Goal: Find specific page/section: Find specific page/section

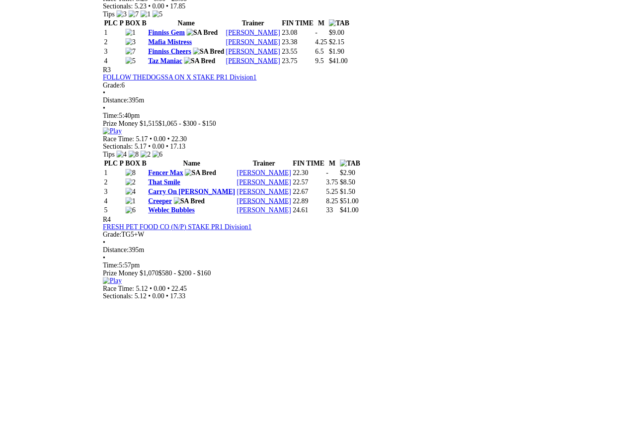
scroll to position [776, 0]
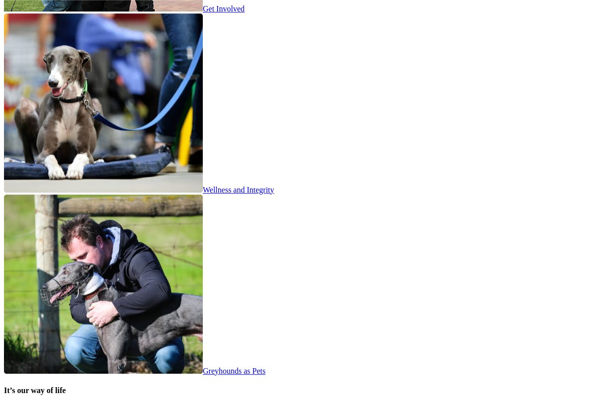
scroll to position [1688, 0]
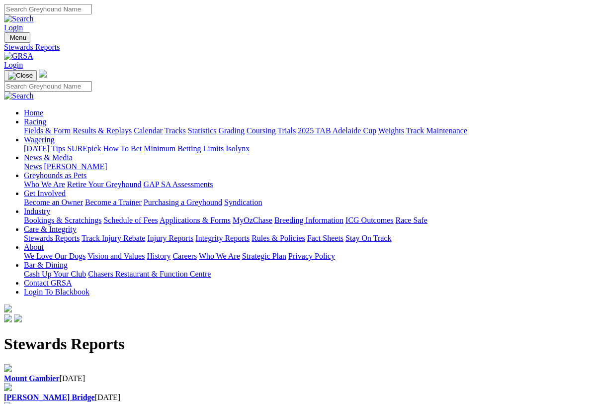
scroll to position [1, 0]
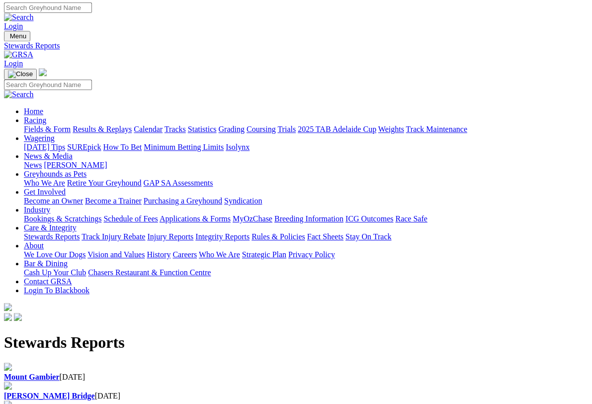
click at [95, 391] on b "[PERSON_NAME] Bridge" at bounding box center [49, 395] width 91 height 8
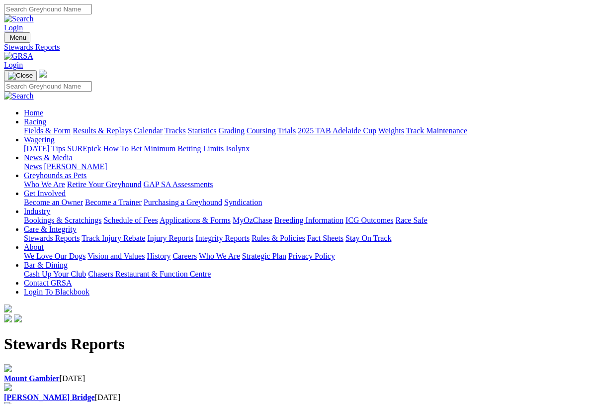
scroll to position [12, 0]
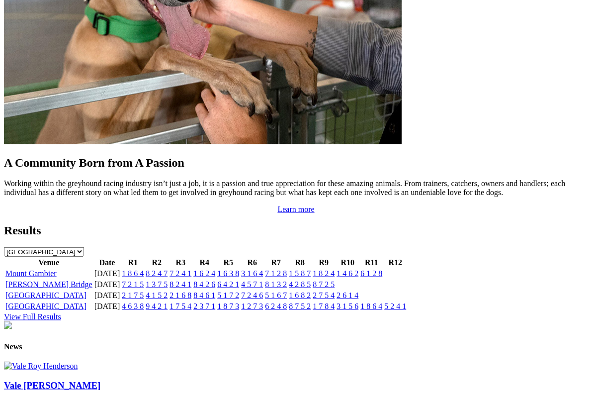
scroll to position [905, 0]
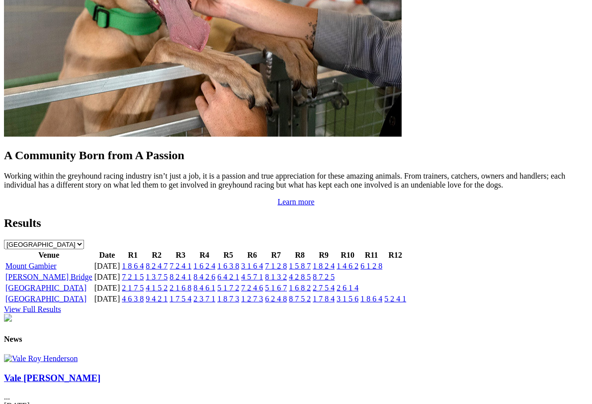
click at [144, 294] on link "4 6 3 8" at bounding box center [133, 298] width 22 height 8
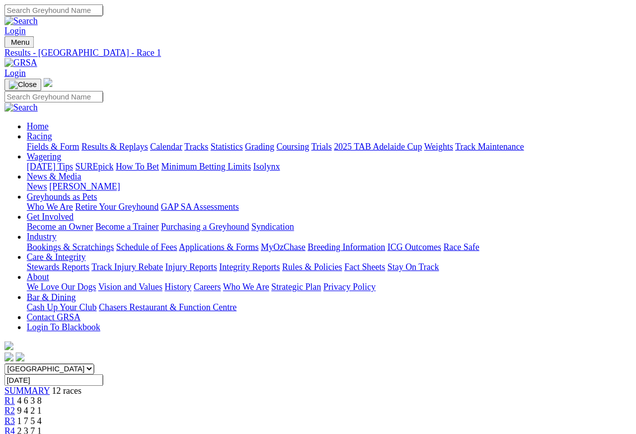
scroll to position [4, 0]
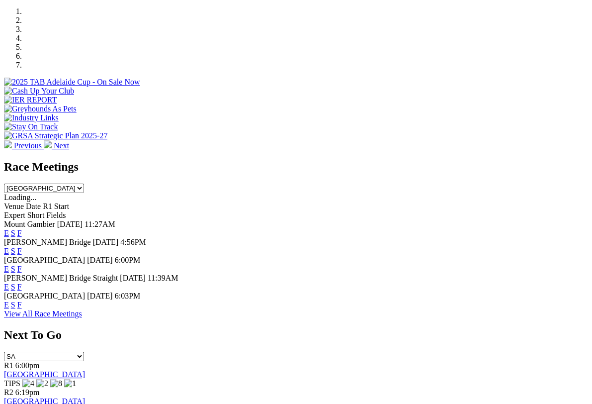
scroll to position [307, 0]
click at [22, 247] on link "F" at bounding box center [19, 251] width 4 height 8
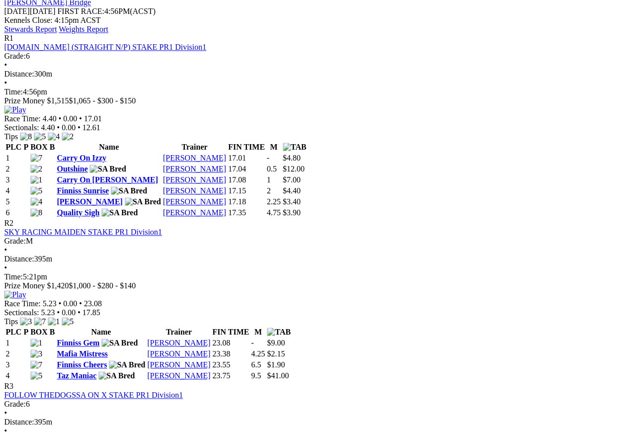
scroll to position [444, 22]
